Goal: Task Accomplishment & Management: Manage account settings

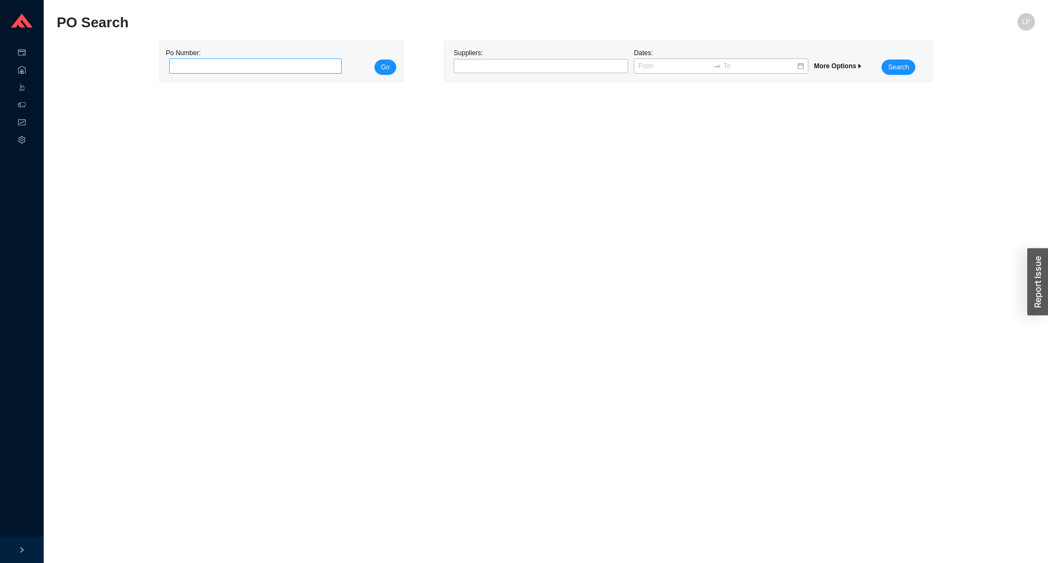
drag, startPoint x: 313, startPoint y: 71, endPoint x: 310, endPoint y: 66, distance: 5.6
click at [313, 71] on input "tel" at bounding box center [255, 65] width 173 height 15
type input "982922"
click at [374, 59] on button "Go" at bounding box center [385, 66] width 22 height 15
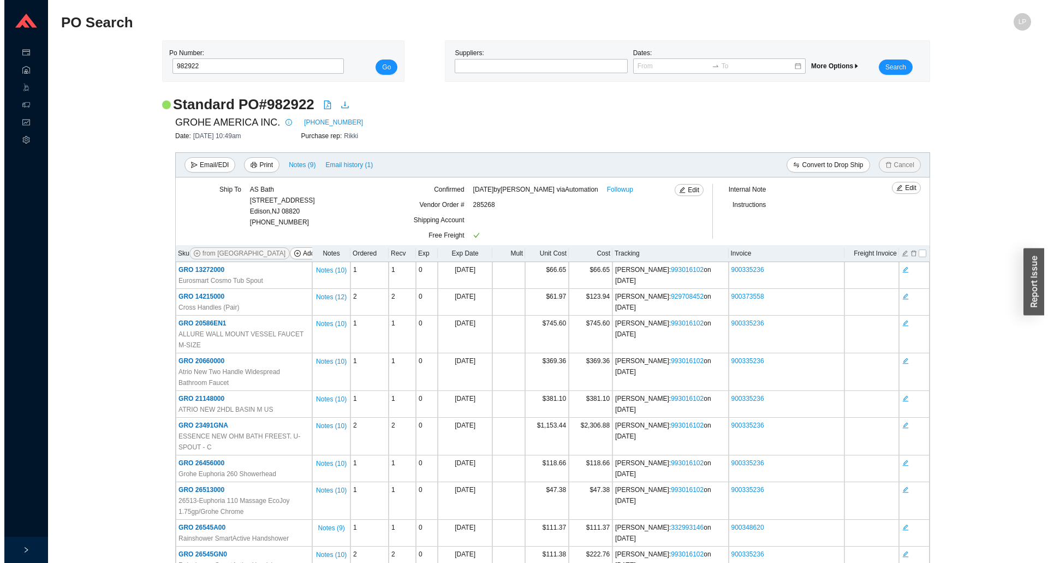
scroll to position [970, 0]
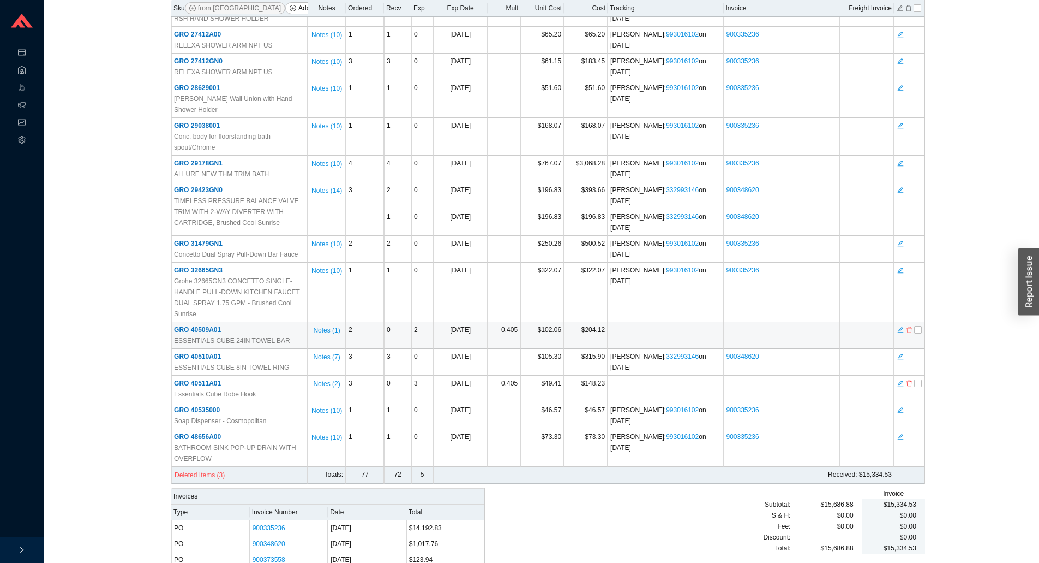
click at [910, 326] on icon "delete" at bounding box center [909, 330] width 7 height 8
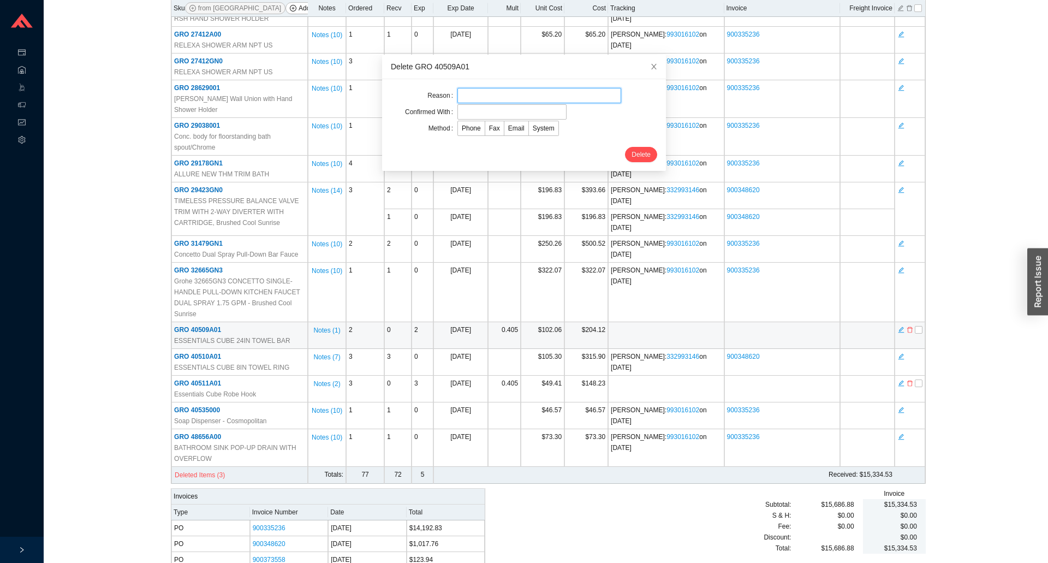
click at [468, 100] on input "text" at bounding box center [539, 95] width 164 height 15
type input "lead time"
drag, startPoint x: 469, startPoint y: 111, endPoint x: 473, endPoint y: 119, distance: 9.0
click at [469, 111] on input "text" at bounding box center [511, 111] width 109 height 15
type input "confirmation"
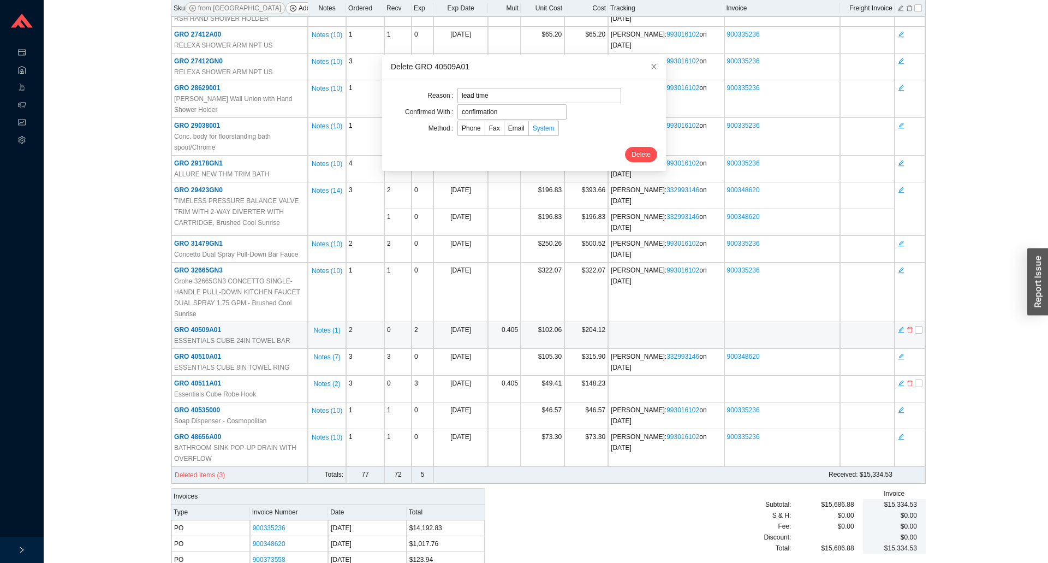
click at [533, 132] on span "System" at bounding box center [544, 128] width 22 height 8
click at [529, 130] on input "System" at bounding box center [529, 130] width 0 height 0
click at [634, 150] on span "Delete" at bounding box center [640, 154] width 19 height 11
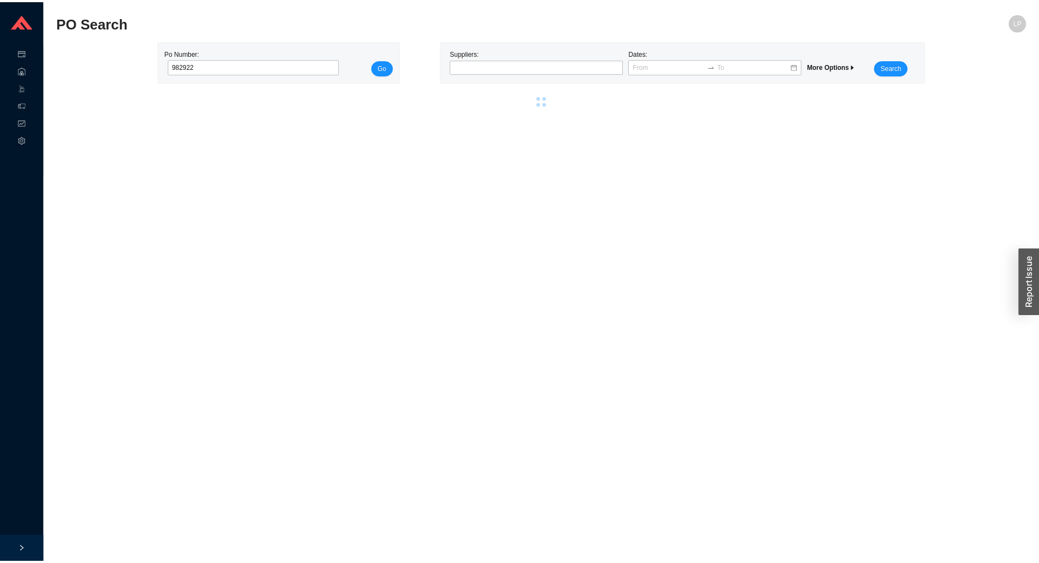
scroll to position [0, 0]
